Goal: Find contact information: Find specific fact

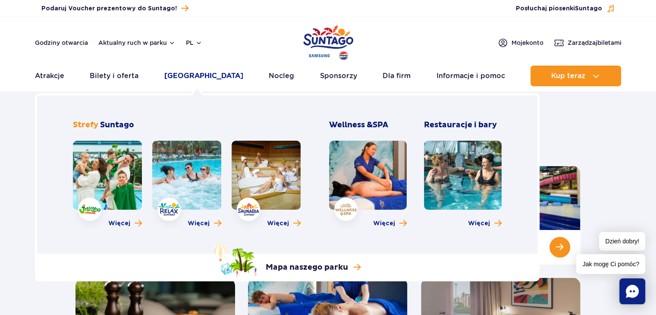
click at [193, 76] on link "[GEOGRAPHIC_DATA]" at bounding box center [203, 76] width 79 height 21
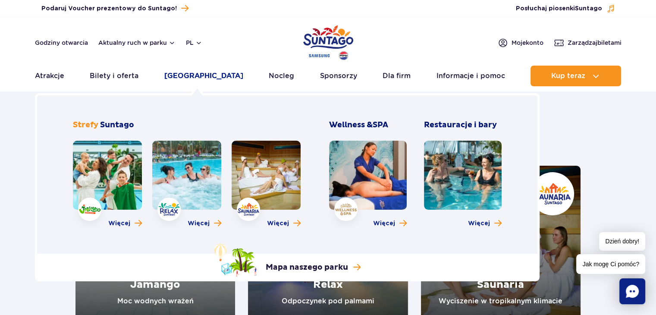
click at [199, 81] on link "[GEOGRAPHIC_DATA]" at bounding box center [203, 76] width 79 height 21
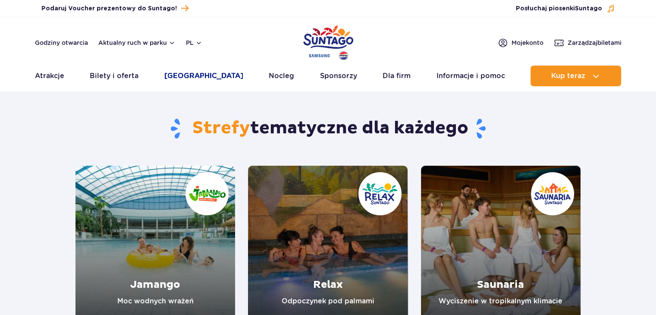
click at [208, 70] on link "[GEOGRAPHIC_DATA]" at bounding box center [203, 76] width 79 height 21
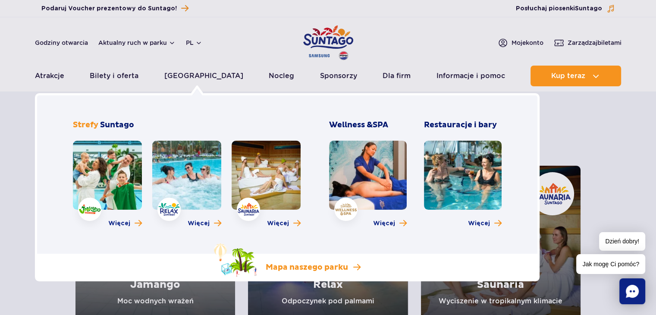
click at [288, 268] on p "Mapa naszego parku" at bounding box center [307, 267] width 82 height 10
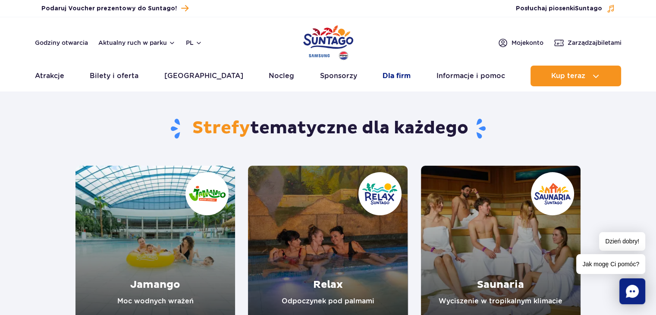
click at [388, 76] on link "Dla firm" at bounding box center [396, 76] width 28 height 21
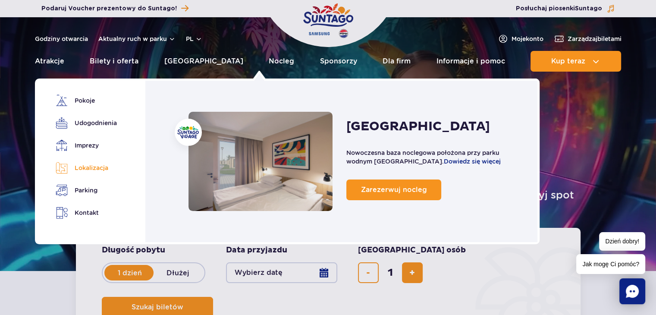
click at [92, 168] on link "Lokalizacja" at bounding box center [85, 168] width 58 height 12
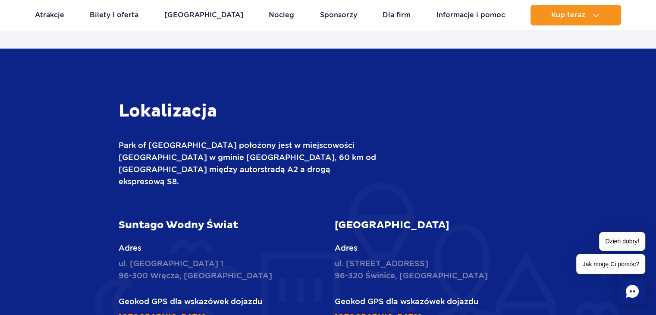
scroll to position [2128, 0]
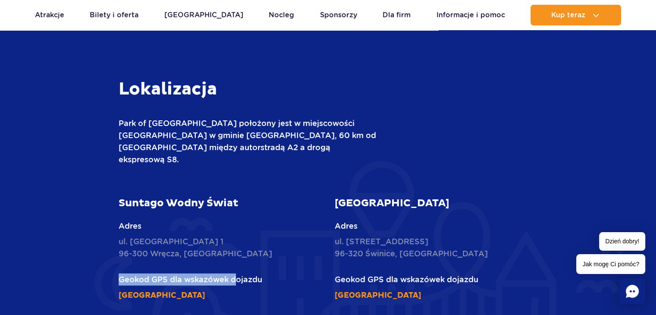
drag, startPoint x: 234, startPoint y: 213, endPoint x: 99, endPoint y: 216, distance: 134.9
click at [99, 216] on div "Lokalizacja Park of [GEOGRAPHIC_DATA] położony jest w miejscowości [GEOGRAPHIC_…" at bounding box center [328, 302] width 518 height 449
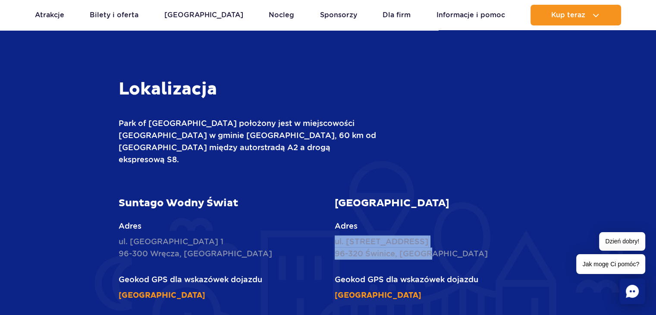
drag, startPoint x: 449, startPoint y: 211, endPoint x: 332, endPoint y: 199, distance: 117.9
click at [332, 199] on div "[GEOGRAPHIC_DATA] Adres ul. [STREET_ADDRESS] Geokod GPS dla wskazówek dojazdu […" at bounding box center [436, 249] width 216 height 104
copy p "ul. [STREET_ADDRESS]"
